Goal: Check status: Check status

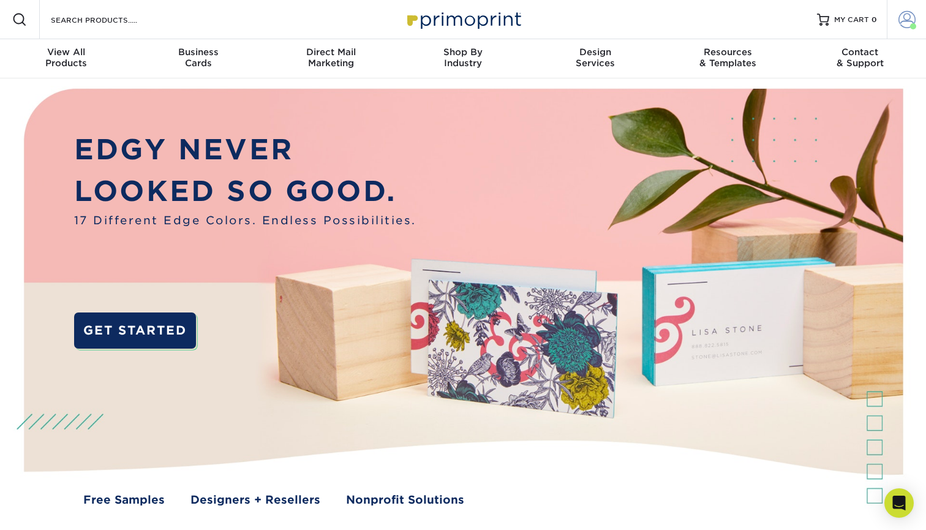
click at [905, 26] on span at bounding box center [907, 19] width 17 height 17
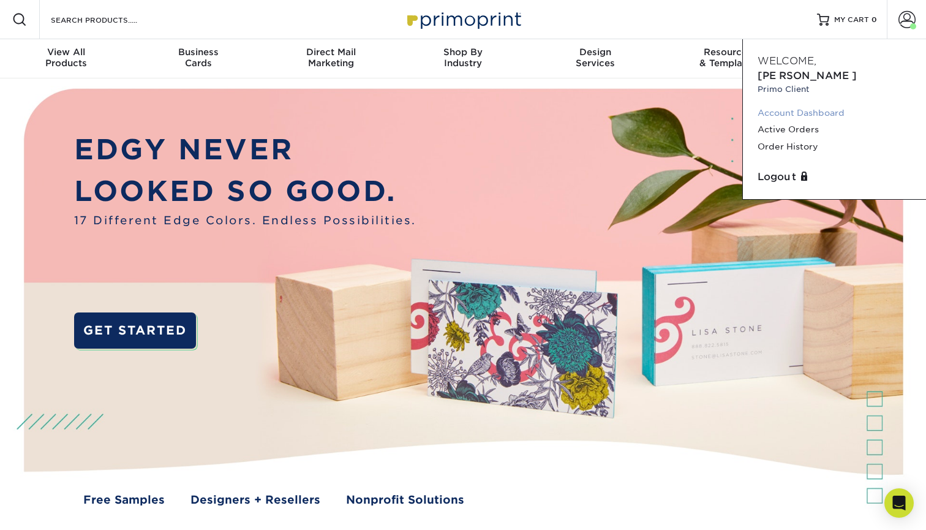
click at [804, 105] on link "Account Dashboard" at bounding box center [835, 113] width 154 height 17
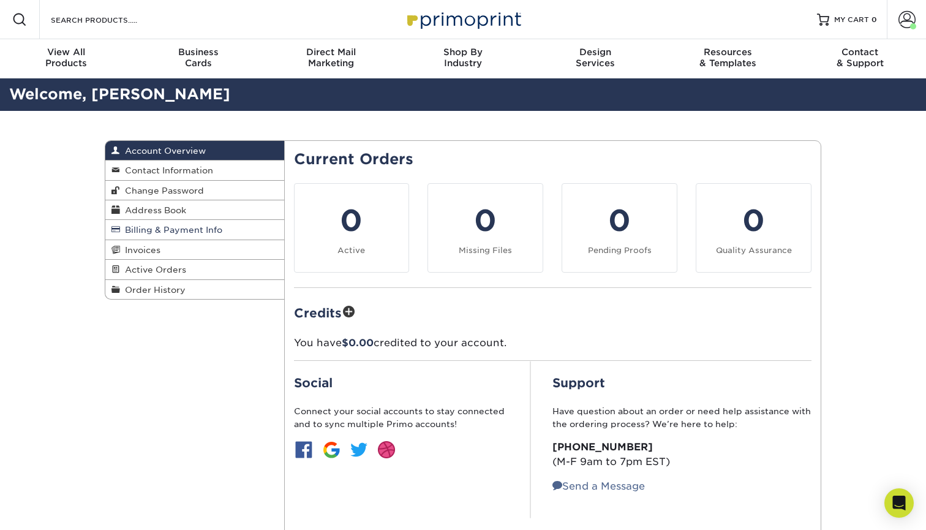
click at [183, 231] on span "Billing & Payment Info" at bounding box center [171, 230] width 102 height 10
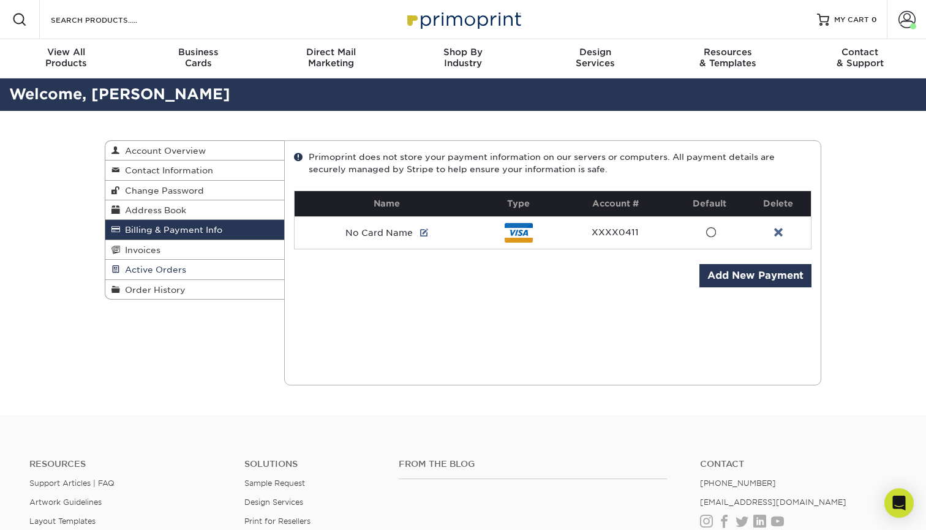
click at [174, 268] on span "Active Orders" at bounding box center [153, 270] width 66 height 10
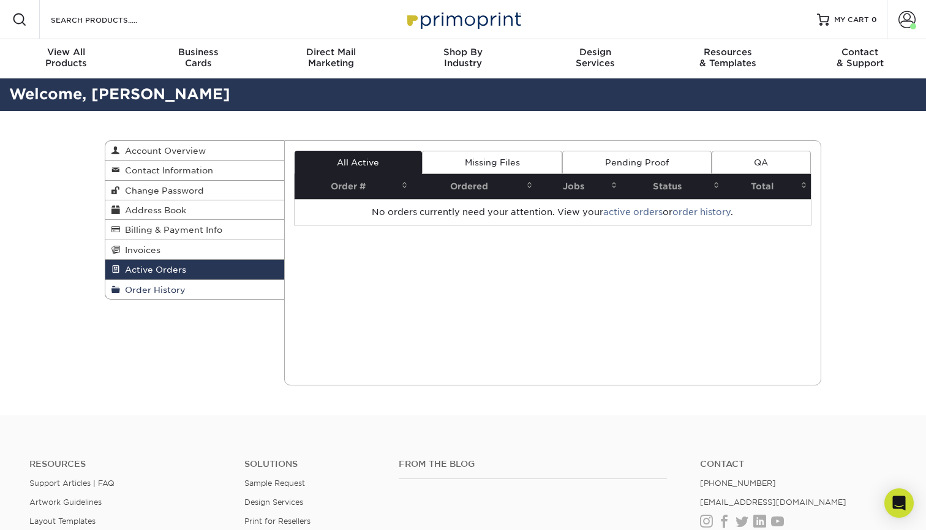
click at [170, 281] on link "Order History" at bounding box center [194, 289] width 179 height 19
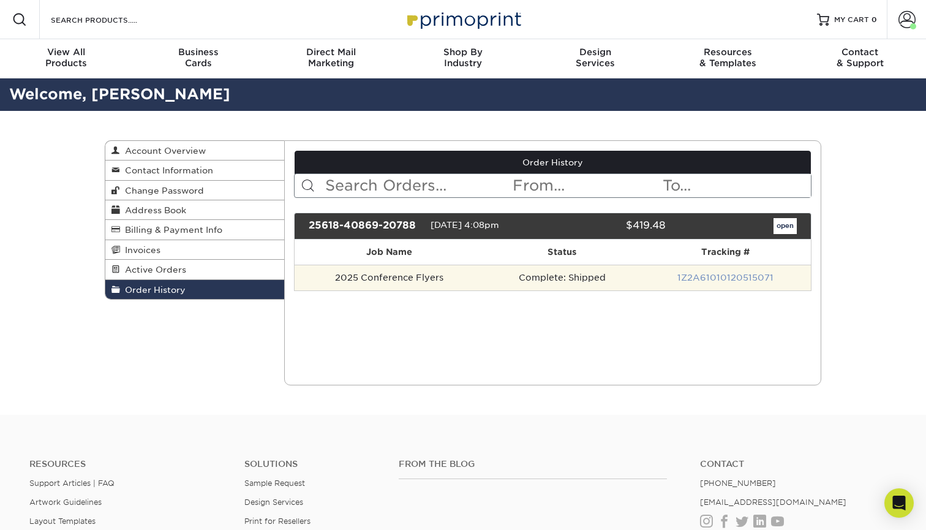
click at [703, 280] on link "1Z2A61010120515071" at bounding box center [726, 278] width 96 height 10
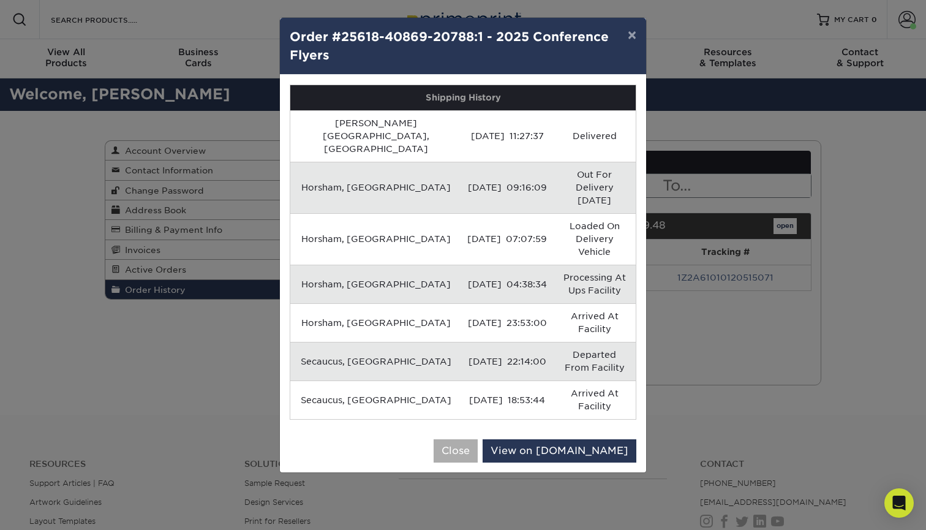
click at [478, 439] on button "Close" at bounding box center [456, 450] width 44 height 23
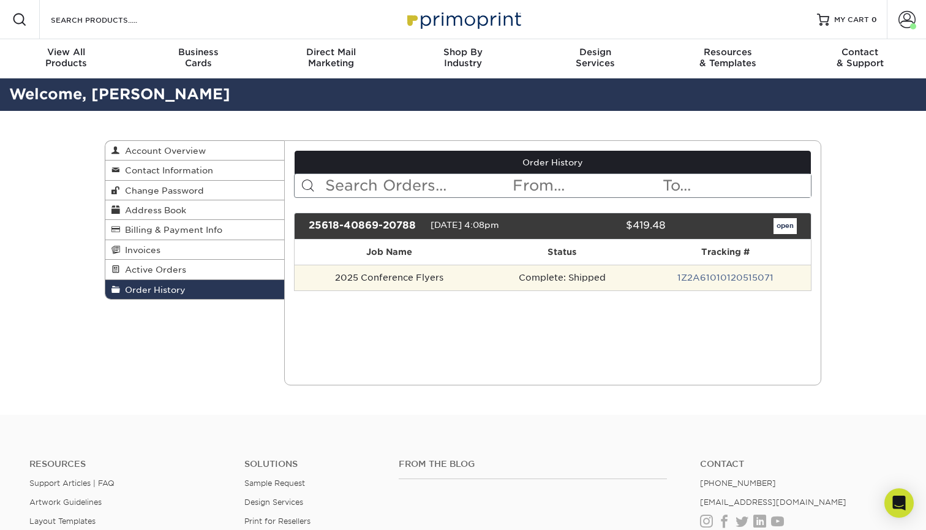
click at [393, 279] on td "2025 Conference Flyers" at bounding box center [390, 278] width 190 height 26
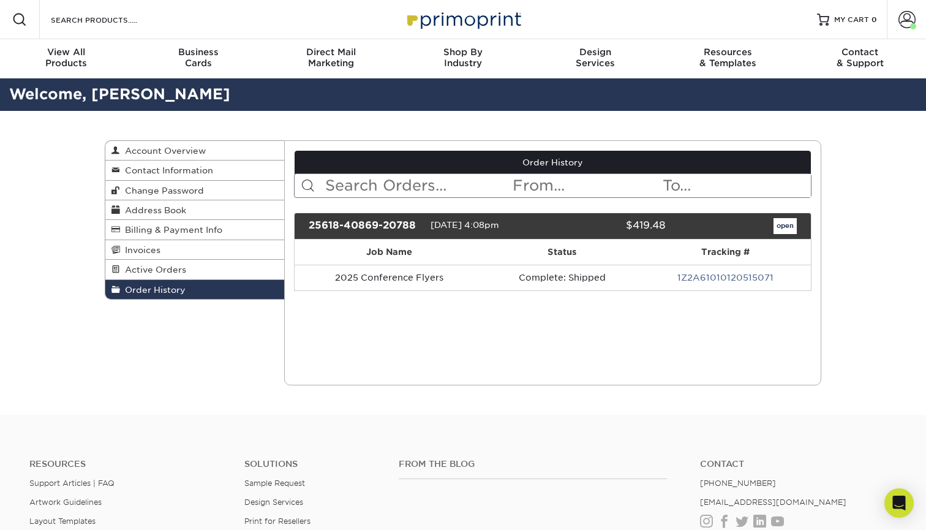
click at [784, 230] on link "open" at bounding box center [785, 226] width 23 height 16
